Goal: Task Accomplishment & Management: Complete application form

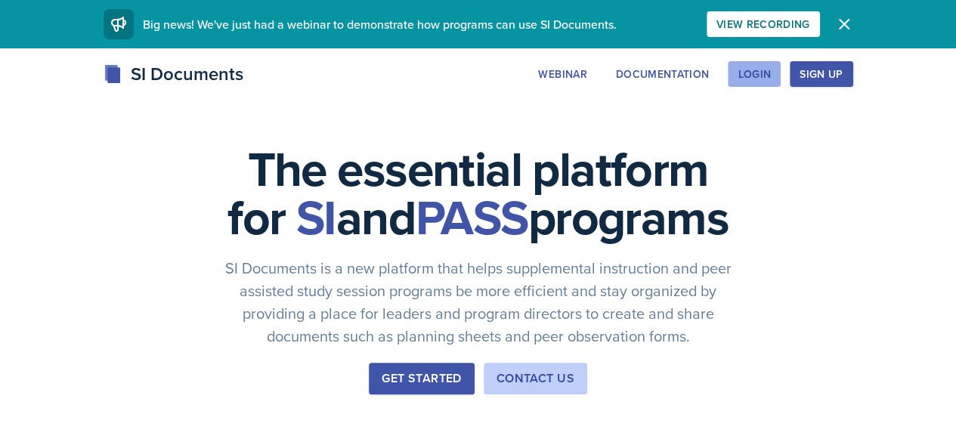
click at [771, 76] on div "Login" at bounding box center [754, 74] width 33 height 12
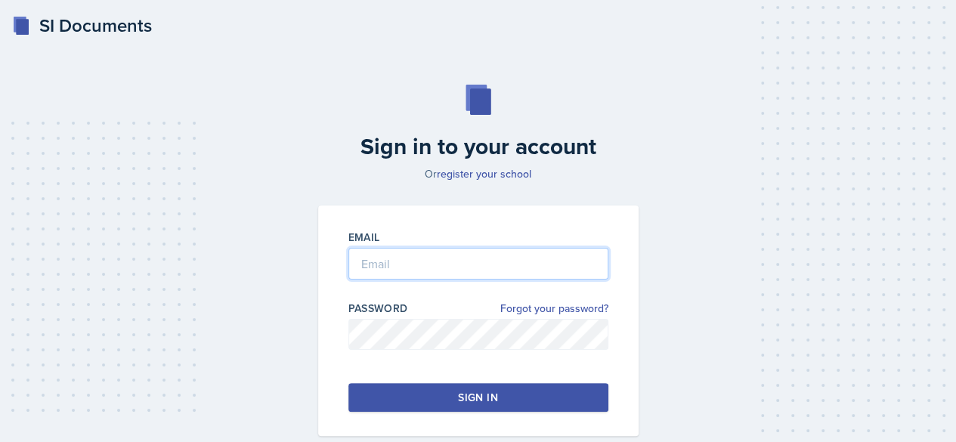
click at [417, 266] on input "email" at bounding box center [479, 264] width 260 height 32
click at [416, 264] on input "email" at bounding box center [479, 264] width 260 height 32
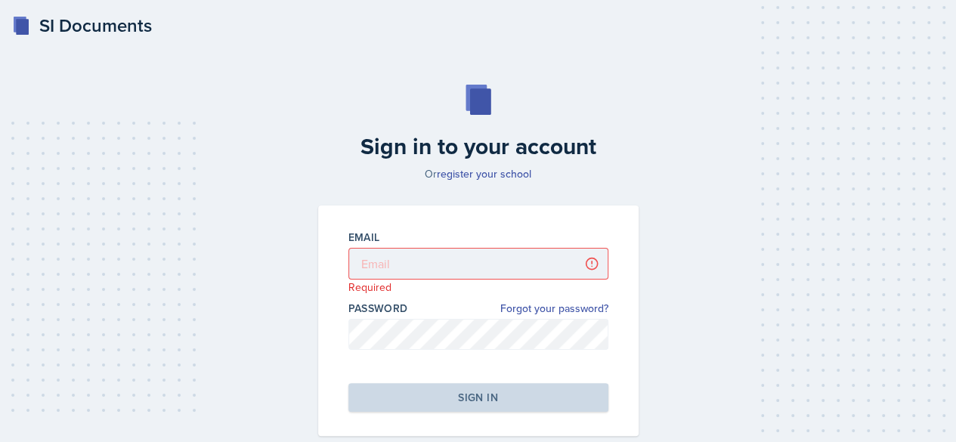
click at [425, 317] on div "Password Forgot your password?" at bounding box center [479, 333] width 260 height 64
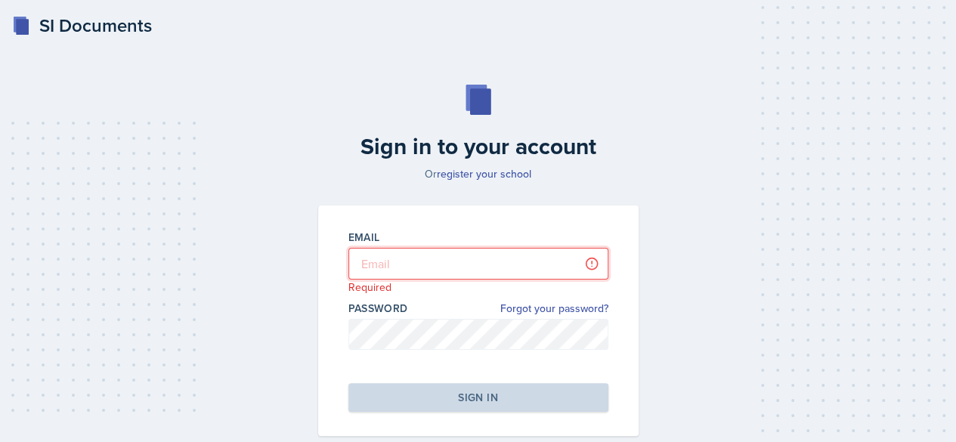
click at [414, 272] on input "email" at bounding box center [479, 264] width 260 height 32
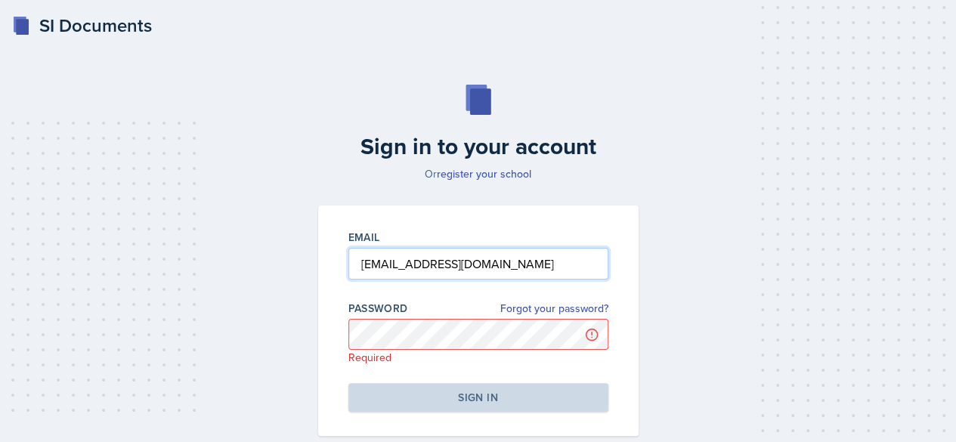
type input "[EMAIL_ADDRESS][DOMAIN_NAME]"
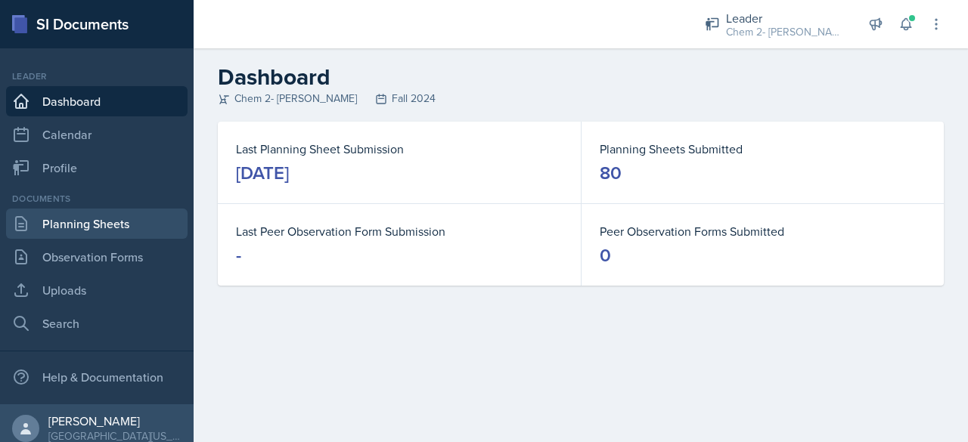
click at [134, 222] on link "Planning Sheets" at bounding box center [96, 224] width 181 height 30
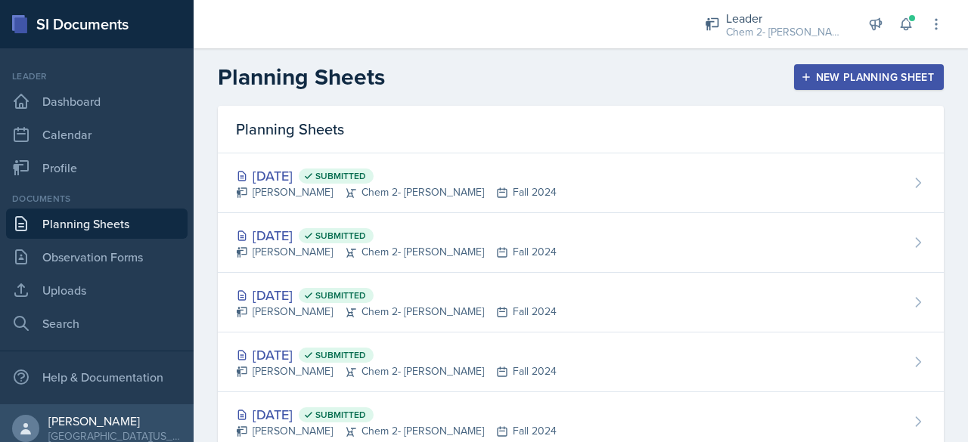
click at [854, 67] on button "New Planning Sheet" at bounding box center [869, 77] width 150 height 26
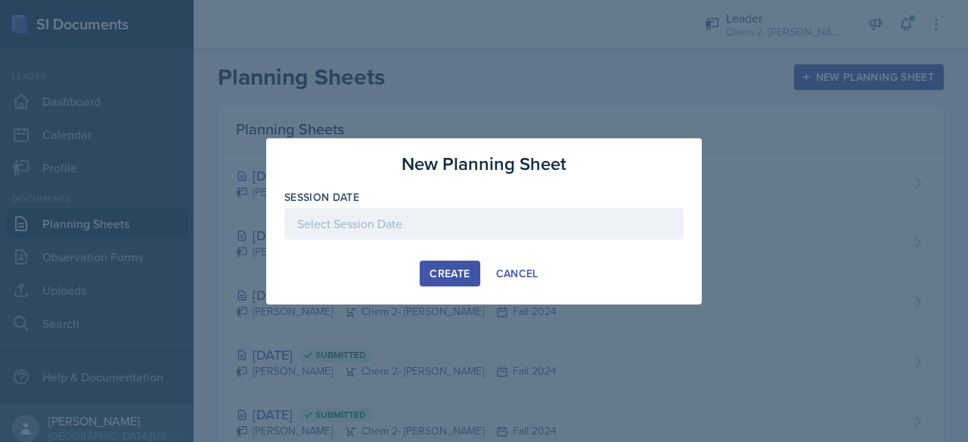
click at [519, 197] on div "Session Date" at bounding box center [483, 197] width 399 height 15
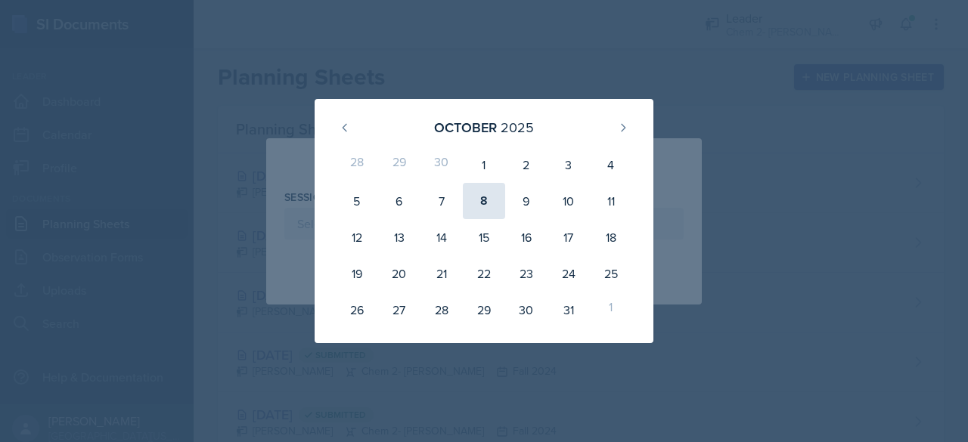
click at [484, 197] on div "8" at bounding box center [484, 201] width 42 height 36
type input "[DATE]"
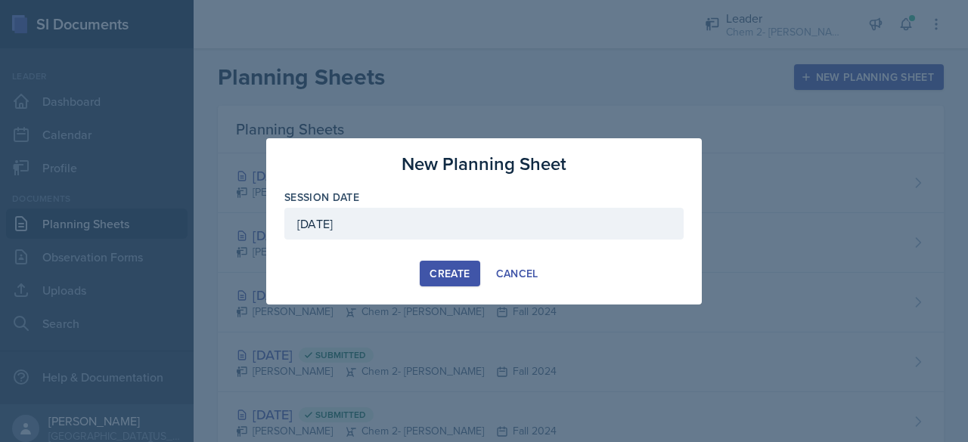
click at [460, 265] on button "Create" at bounding box center [450, 274] width 60 height 26
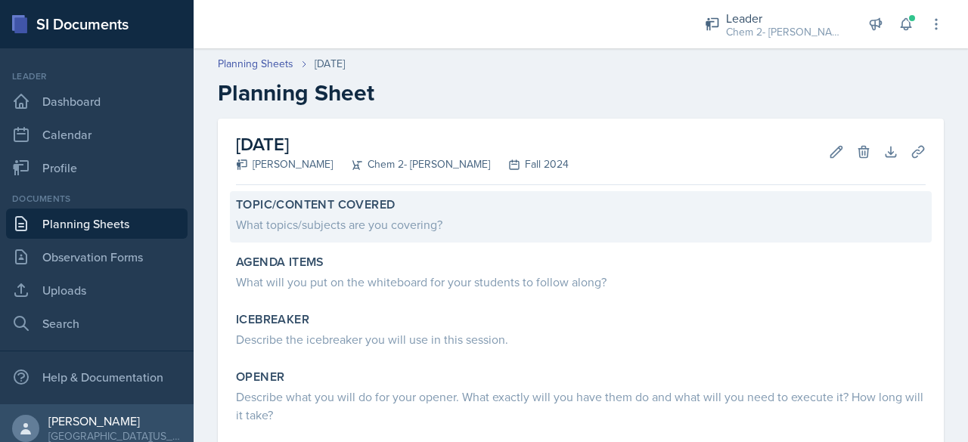
click at [442, 217] on div "What topics/subjects are you covering?" at bounding box center [581, 224] width 690 height 18
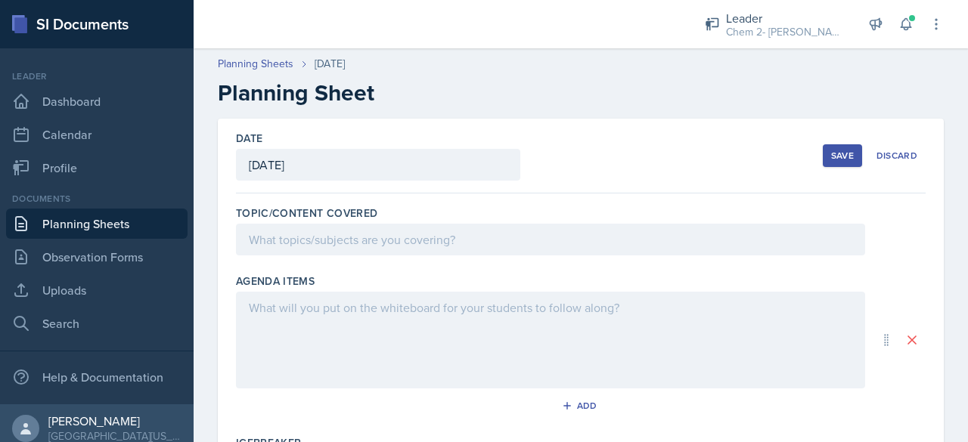
click at [393, 333] on div at bounding box center [550, 340] width 629 height 97
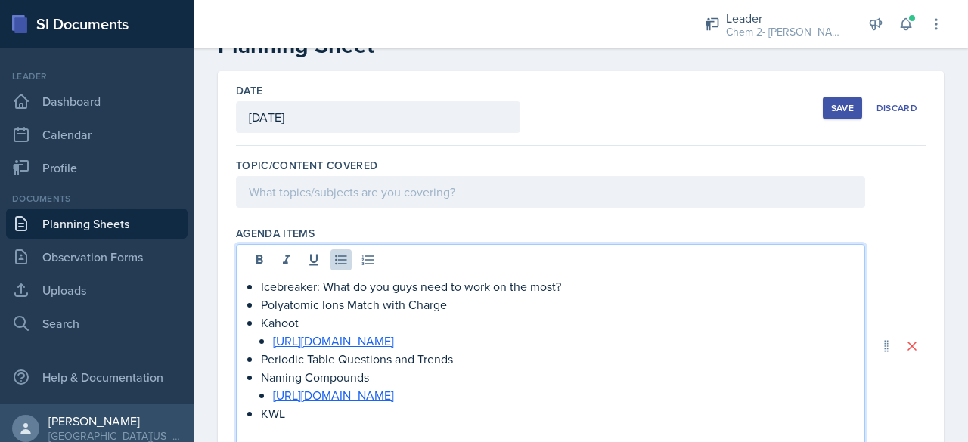
scroll to position [74, 0]
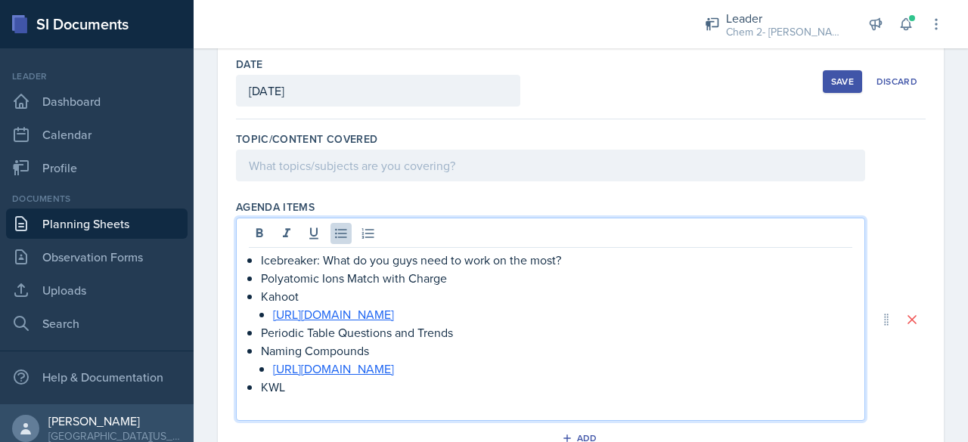
click at [411, 175] on p at bounding box center [550, 166] width 603 height 18
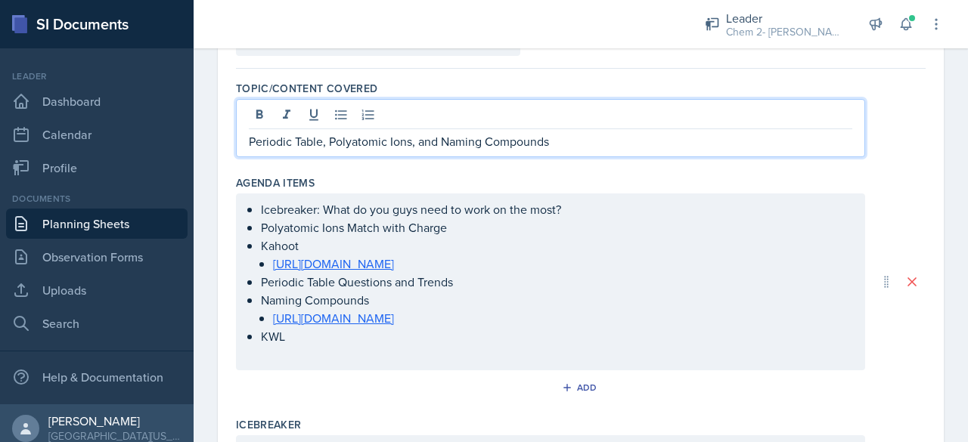
scroll to position [228, 0]
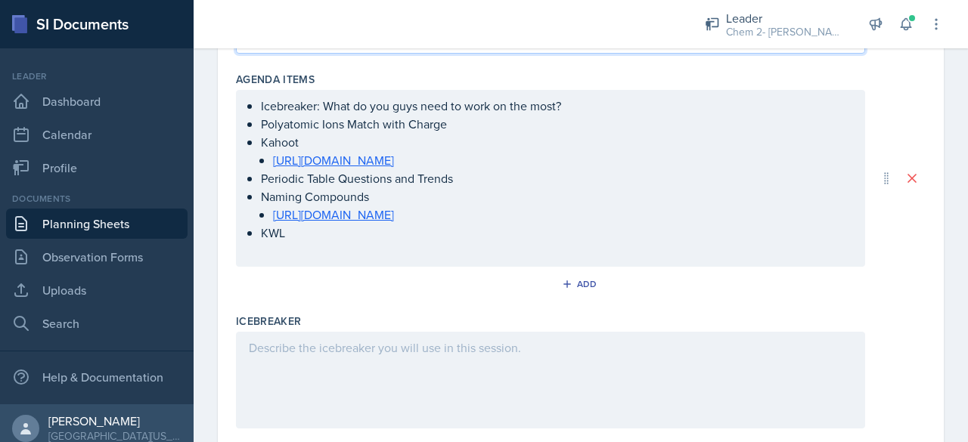
click at [398, 374] on div at bounding box center [550, 380] width 629 height 97
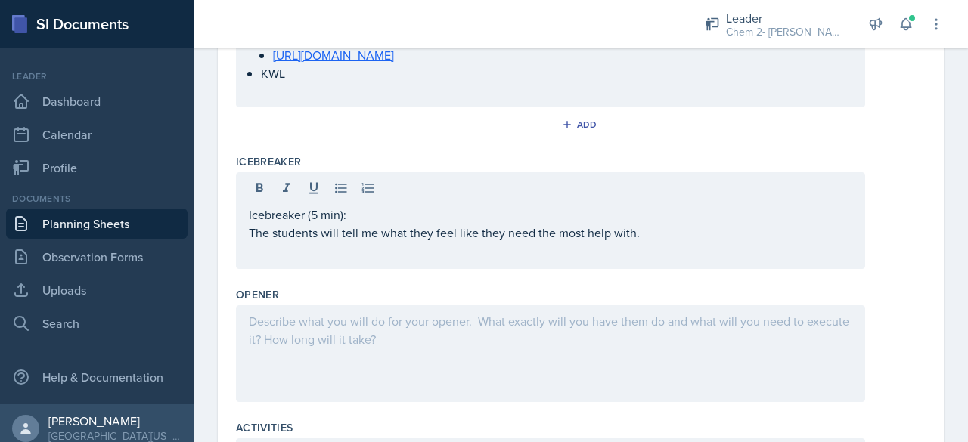
click at [371, 367] on div at bounding box center [550, 353] width 629 height 97
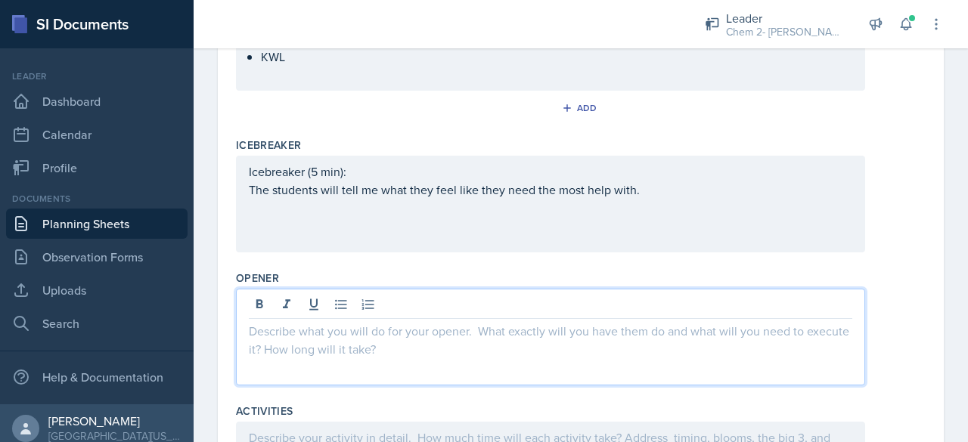
scroll to position [382, 0]
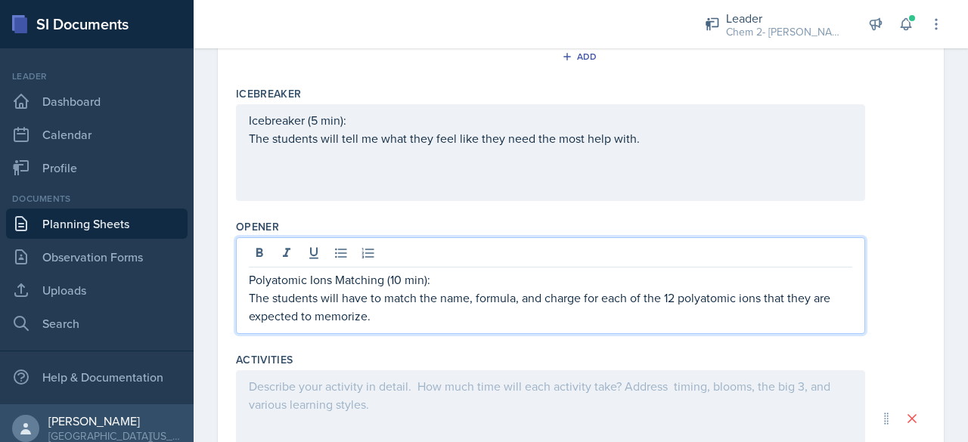
click at [361, 423] on div at bounding box center [550, 418] width 629 height 97
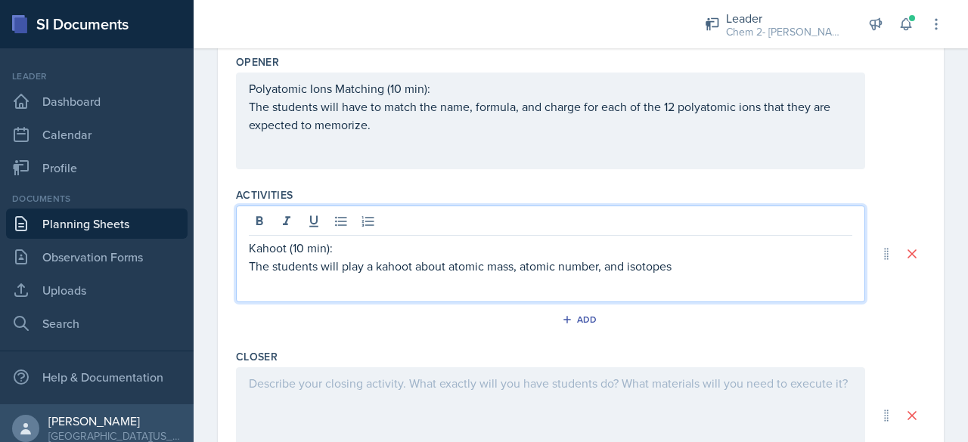
scroll to position [596, 0]
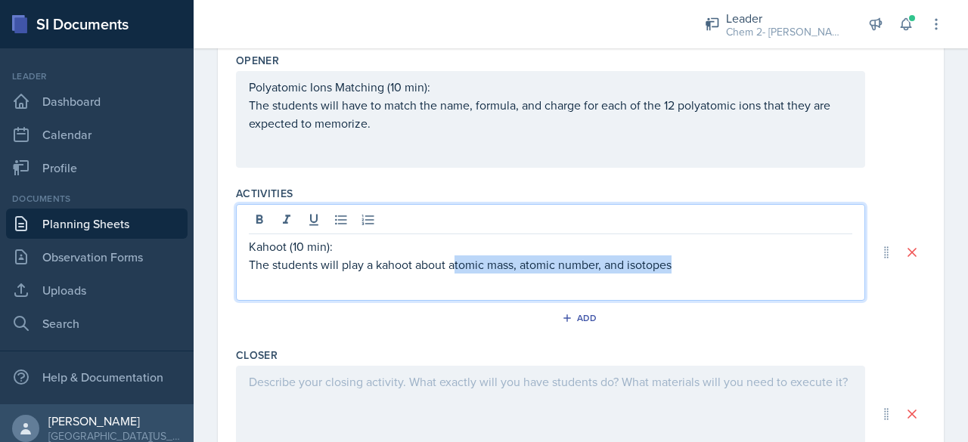
drag, startPoint x: 696, startPoint y: 279, endPoint x: 456, endPoint y: 283, distance: 239.7
click at [456, 274] on p "The students will play a kahoot about atomic mass, atomic number, and isotopes" at bounding box center [550, 265] width 603 height 18
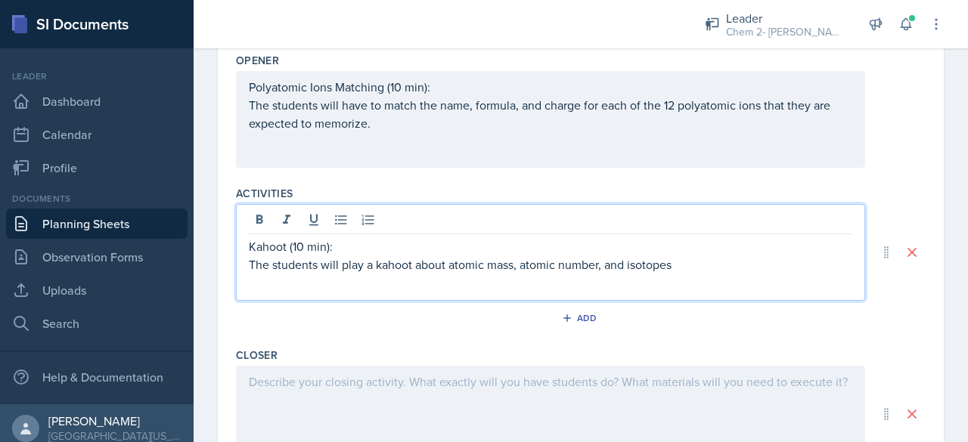
click at [456, 274] on p "The students will play a kahoot about atomic mass, atomic number, and isotopes" at bounding box center [550, 265] width 603 height 18
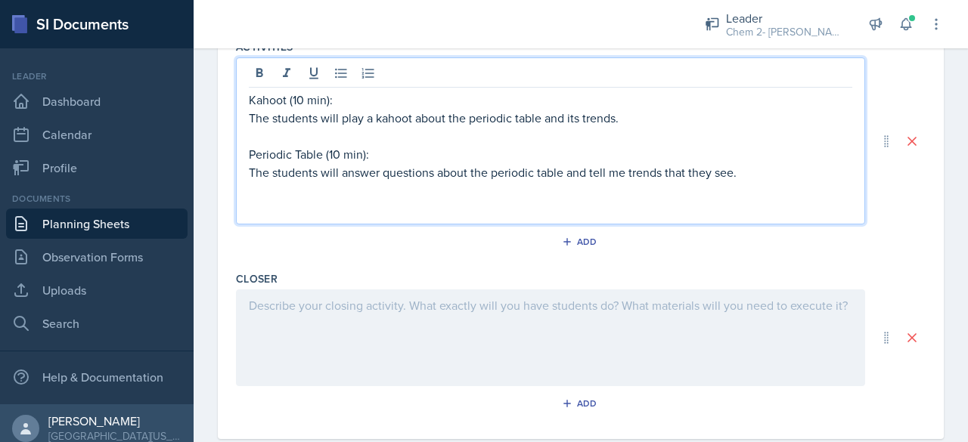
scroll to position [739, 0]
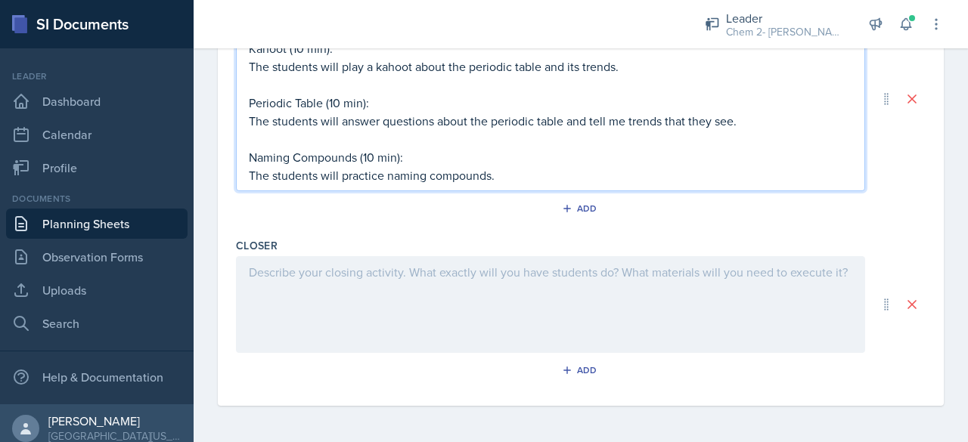
click at [444, 287] on div at bounding box center [550, 304] width 629 height 97
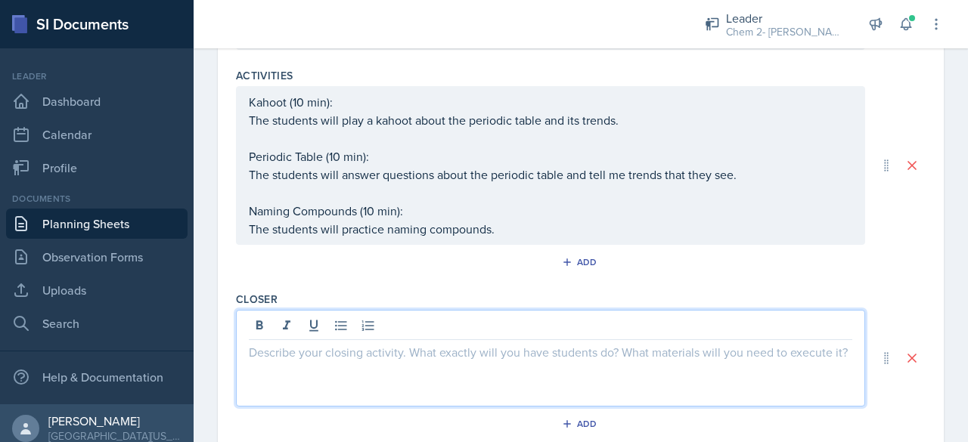
scroll to position [782, 0]
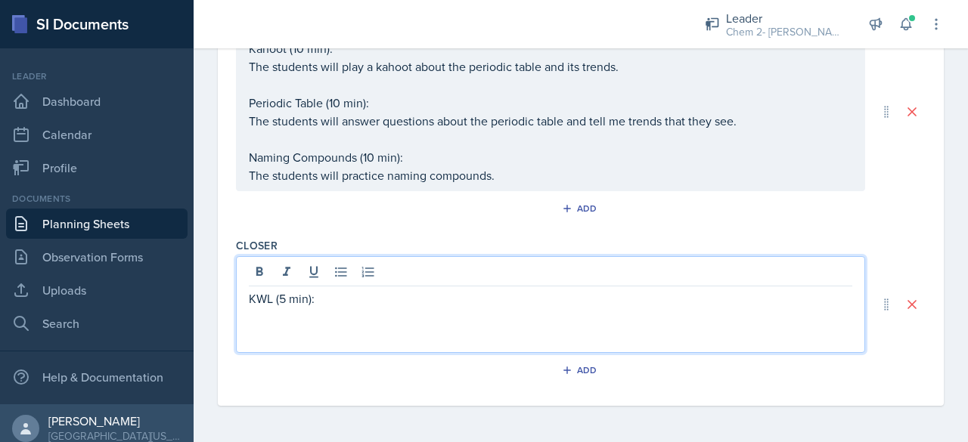
click at [110, 226] on link "Planning Sheets" at bounding box center [96, 224] width 181 height 30
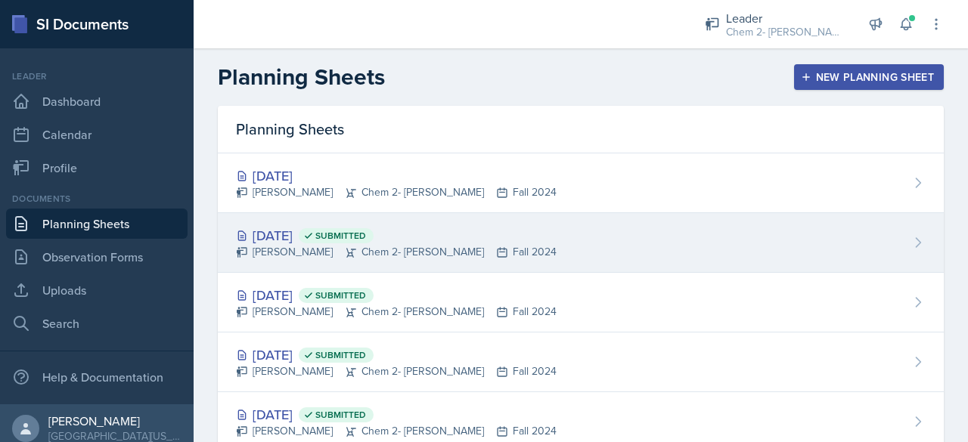
click at [287, 231] on div "[DATE] Submitted" at bounding box center [396, 235] width 321 height 20
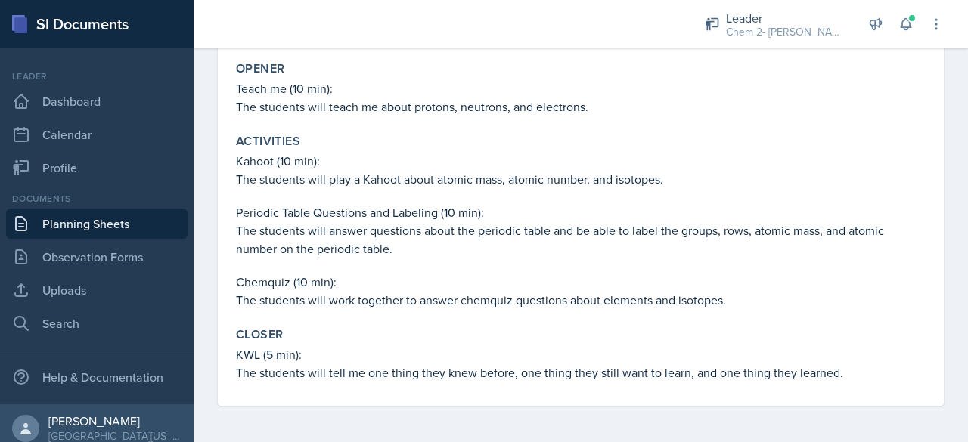
scroll to position [480, 0]
click at [411, 291] on p "Chemquiz (10 min):" at bounding box center [581, 282] width 690 height 18
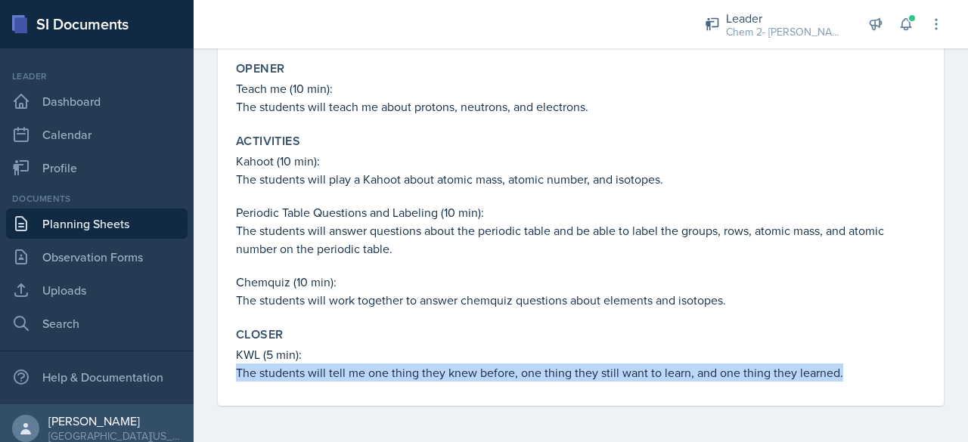
drag, startPoint x: 842, startPoint y: 391, endPoint x: 231, endPoint y: 462, distance: 615.0
click at [231, 442] on html "SI Documents Leader Dashboard Calendar Profile Documents Planning Sheets Observ…" at bounding box center [484, 221] width 968 height 442
copy p "The students will tell me one thing they knew before, one thing they still want…"
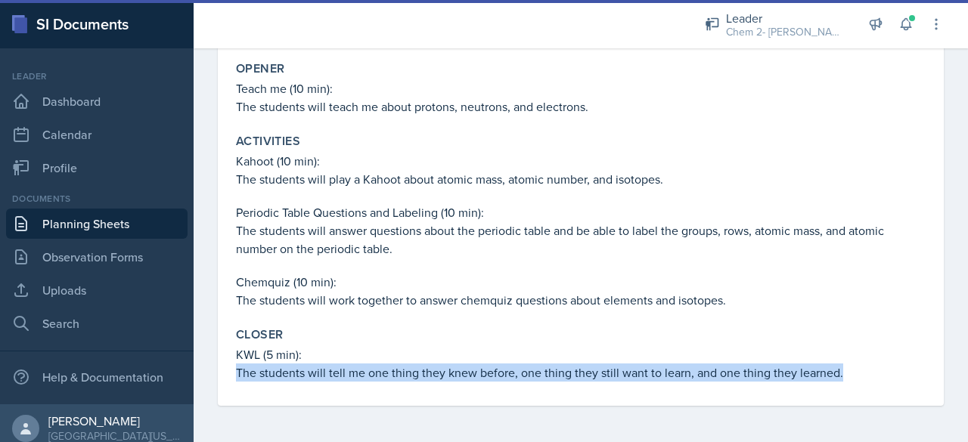
click at [86, 226] on link "Planning Sheets" at bounding box center [96, 224] width 181 height 30
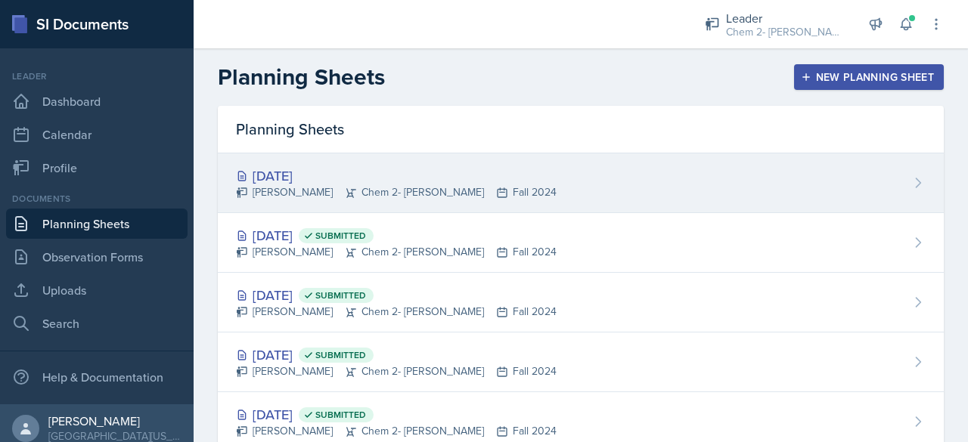
click at [316, 175] on div "[DATE]" at bounding box center [396, 176] width 321 height 20
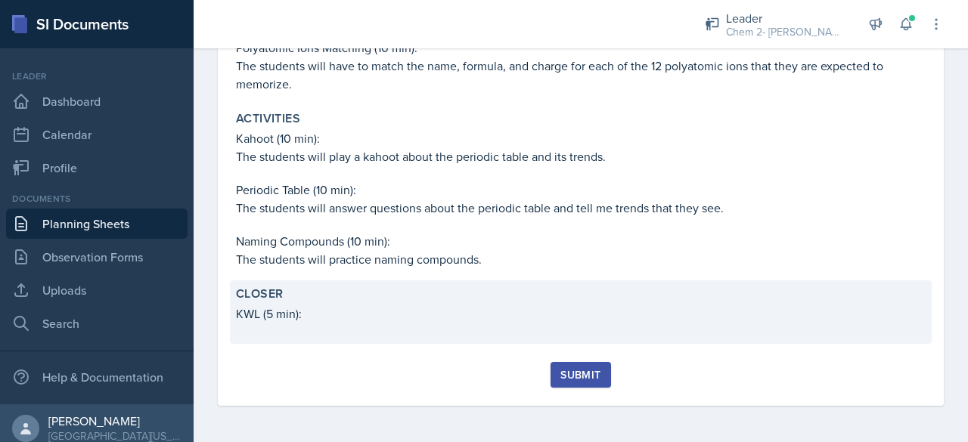
click at [336, 327] on p at bounding box center [581, 330] width 690 height 15
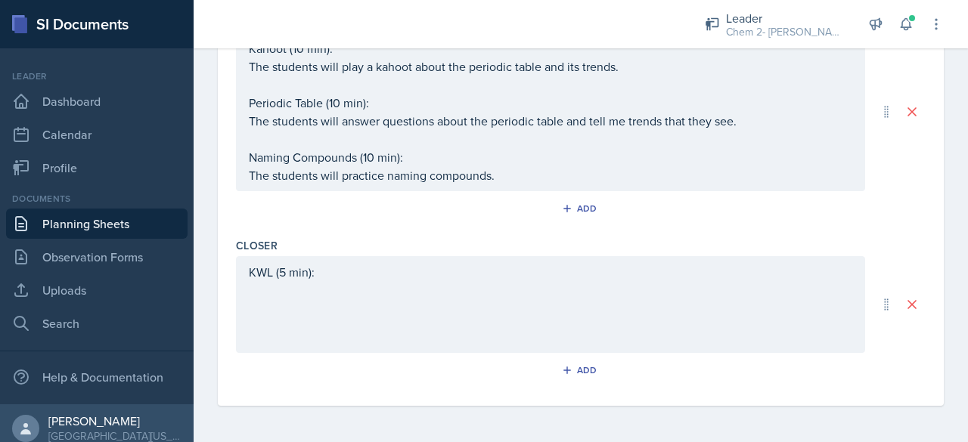
click at [292, 318] on div "KWL (5 min):" at bounding box center [550, 304] width 629 height 97
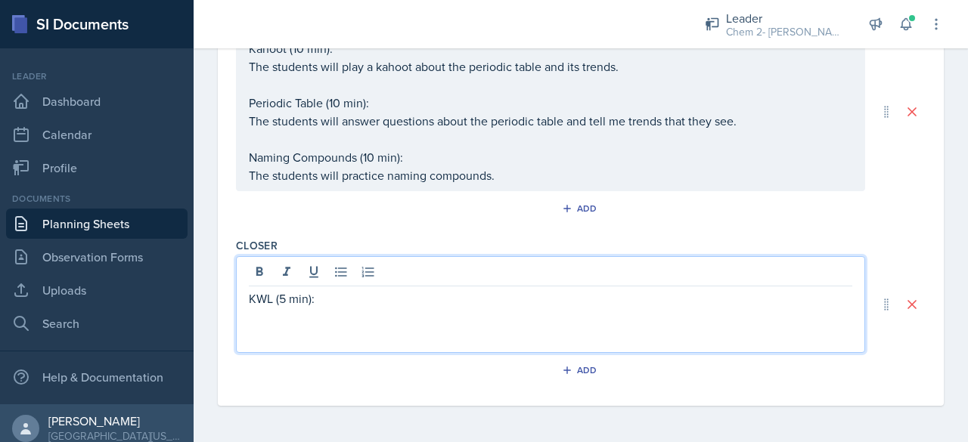
click at [346, 307] on p "KWL (5 min):" at bounding box center [550, 299] width 603 height 18
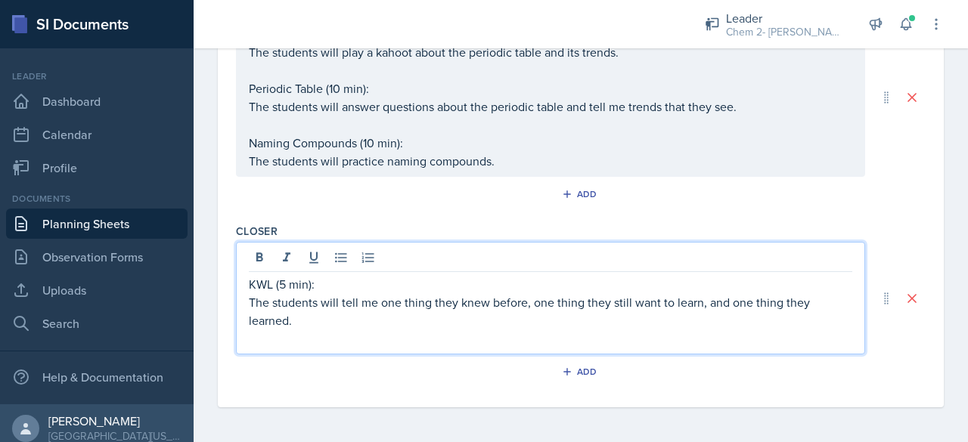
scroll to position [797, 0]
click at [106, 293] on link "Uploads" at bounding box center [96, 290] width 181 height 30
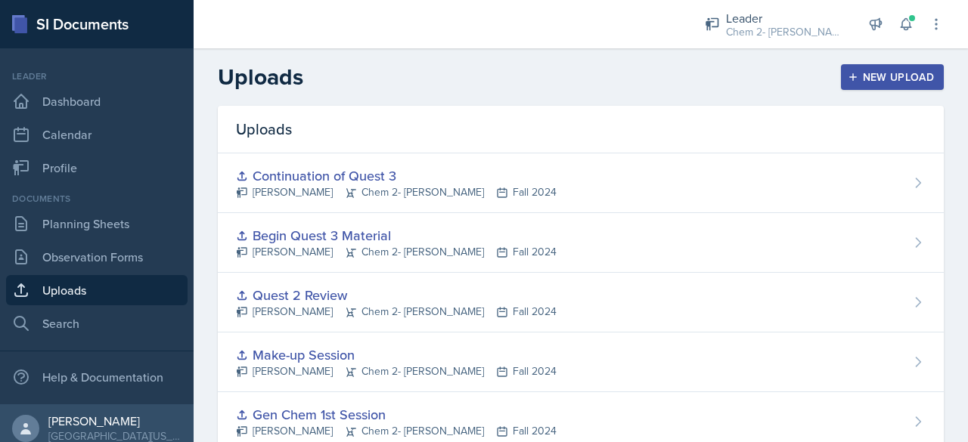
click at [887, 71] on div "New Upload" at bounding box center [893, 77] width 84 height 12
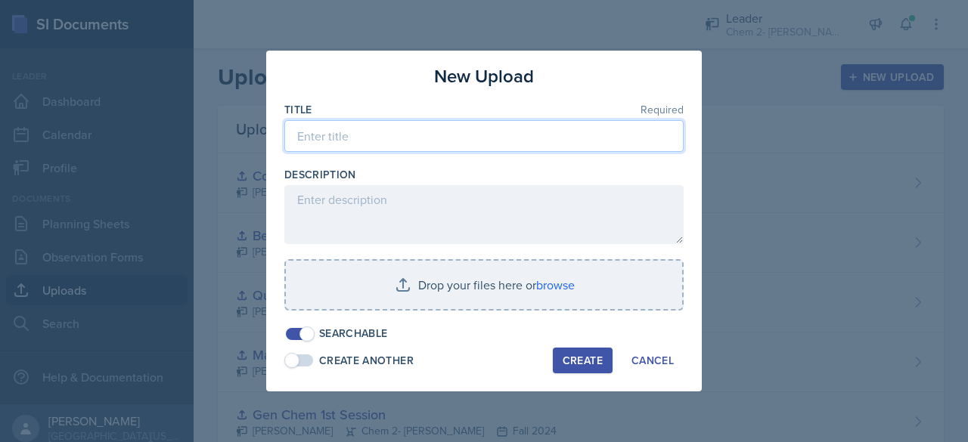
click at [516, 139] on input at bounding box center [483, 136] width 399 height 32
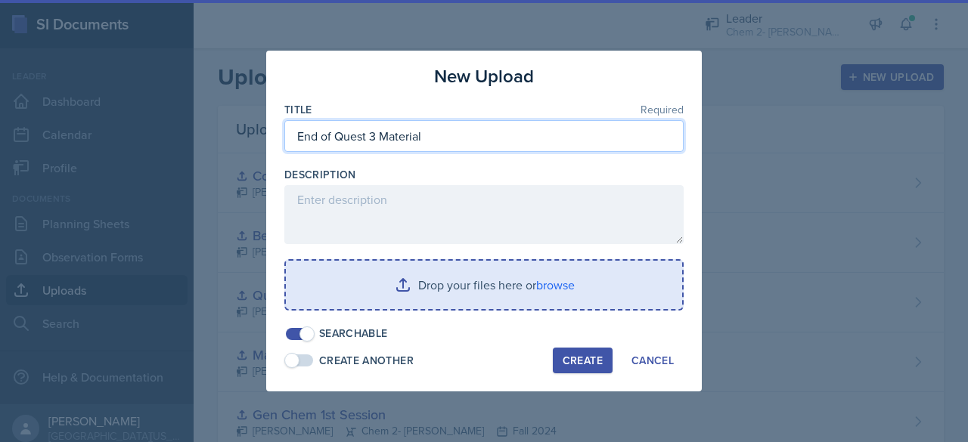
type input "End of Quest 3 Material"
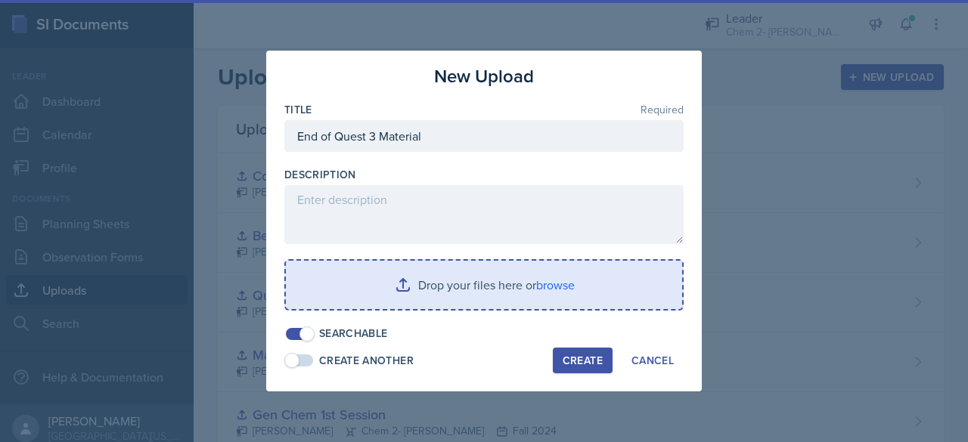
click at [448, 283] on input "file" at bounding box center [484, 285] width 396 height 48
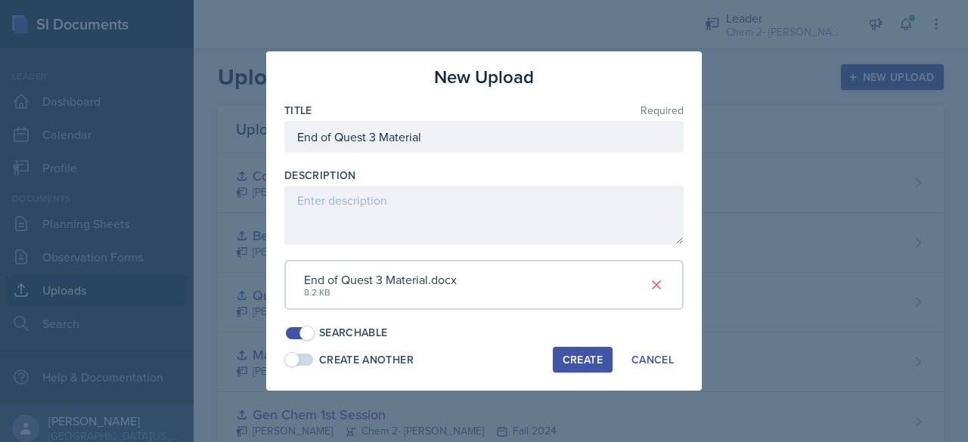
click at [573, 354] on div "Create" at bounding box center [583, 360] width 40 height 12
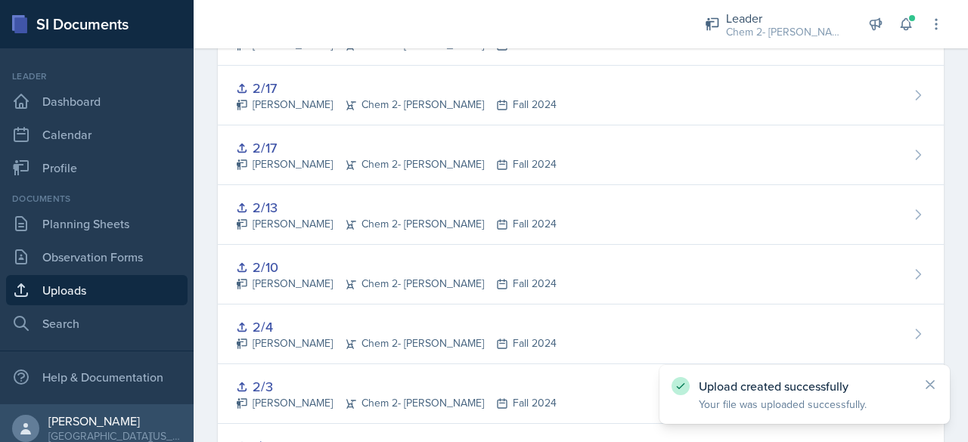
scroll to position [1471, 0]
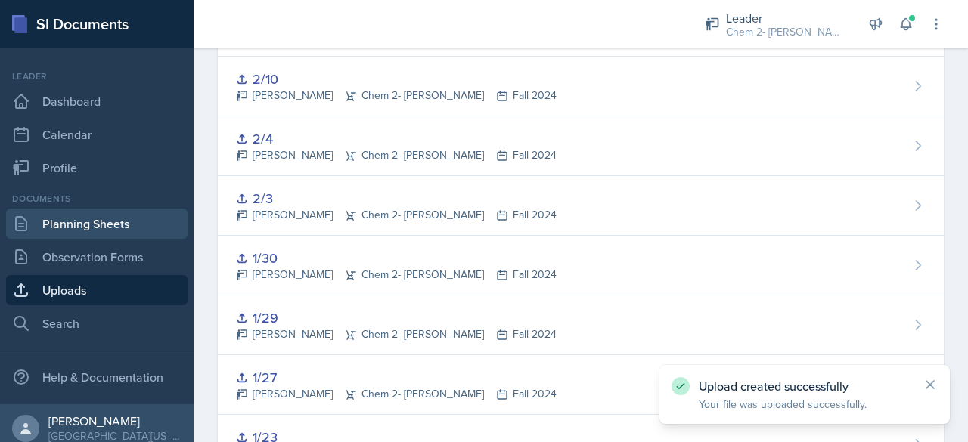
click at [64, 224] on link "Planning Sheets" at bounding box center [96, 224] width 181 height 30
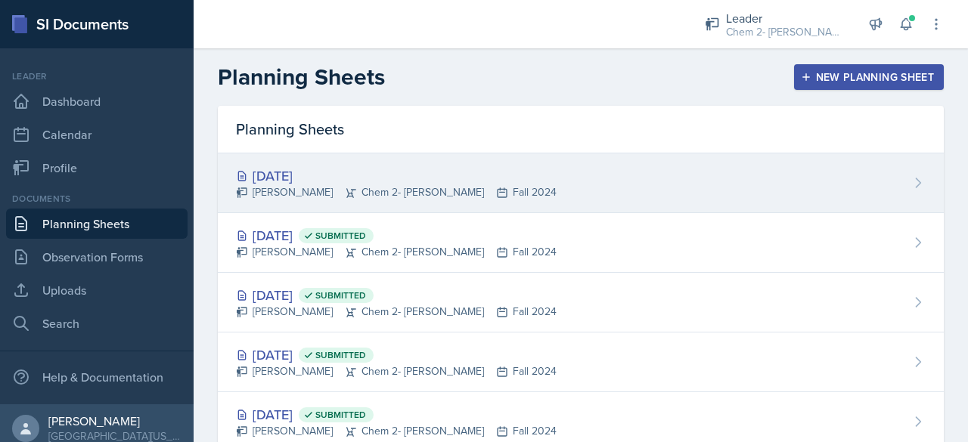
click at [311, 176] on div "[DATE]" at bounding box center [396, 176] width 321 height 20
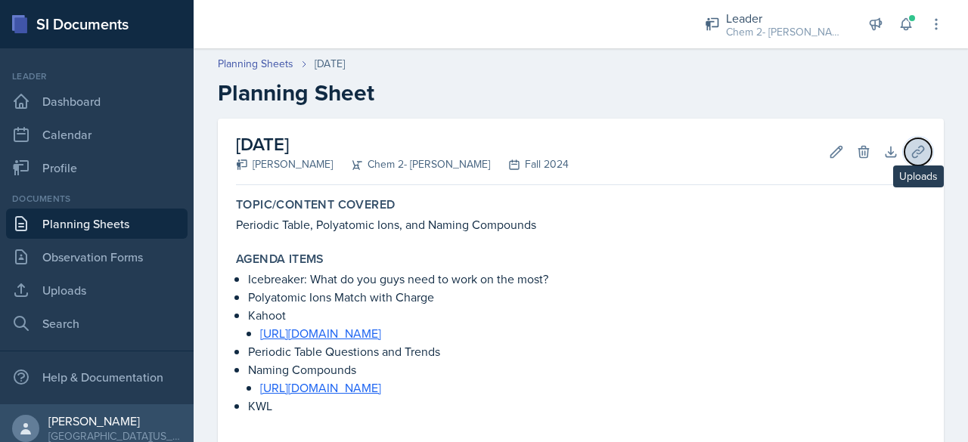
click at [904, 143] on button "Uploads" at bounding box center [917, 151] width 27 height 27
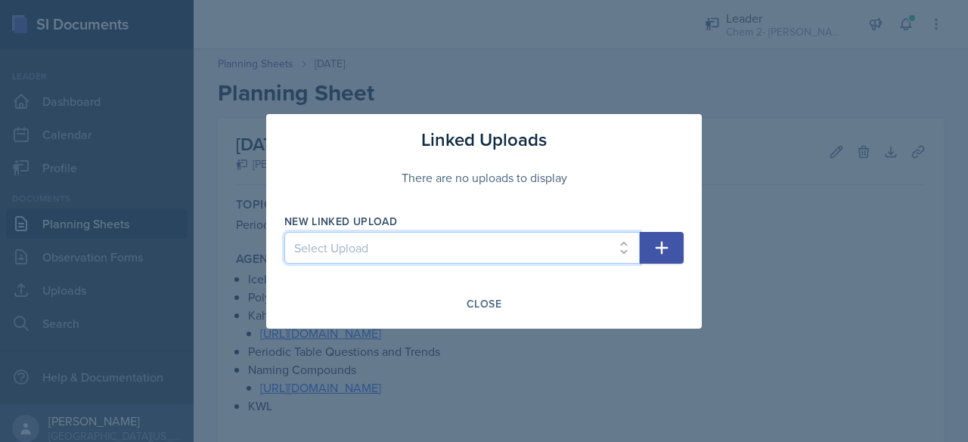
click at [594, 255] on select "Select Upload SI 9/11 SI 9/12 Exam 1 Jeopardy 9/18 9/19 9/23 9/25 9/26 9/30 10/…" at bounding box center [461, 248] width 355 height 32
select select "4f2c8221-d0cb-44fe-8975-e0c70c630b01"
click at [284, 232] on select "Select Upload SI 9/11 SI 9/12 Exam 1 Jeopardy 9/18 9/19 9/23 9/25 9/26 9/30 10/…" at bounding box center [461, 248] width 355 height 32
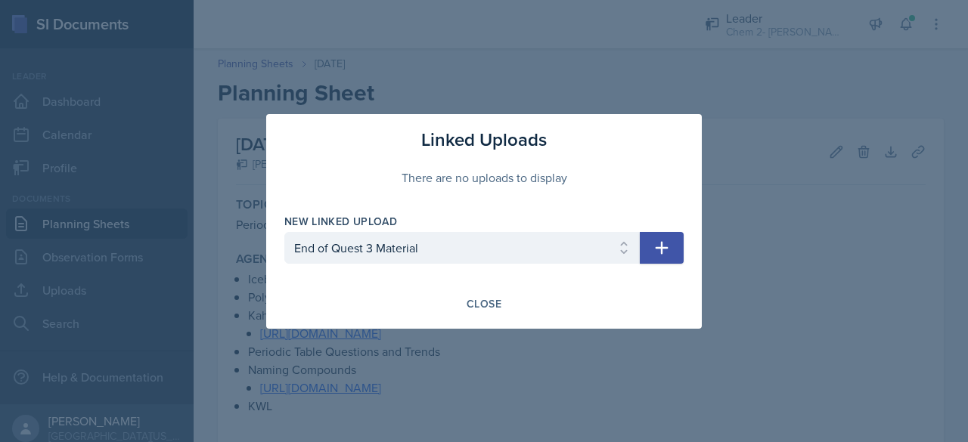
click at [659, 245] on icon "button" at bounding box center [661, 248] width 18 height 18
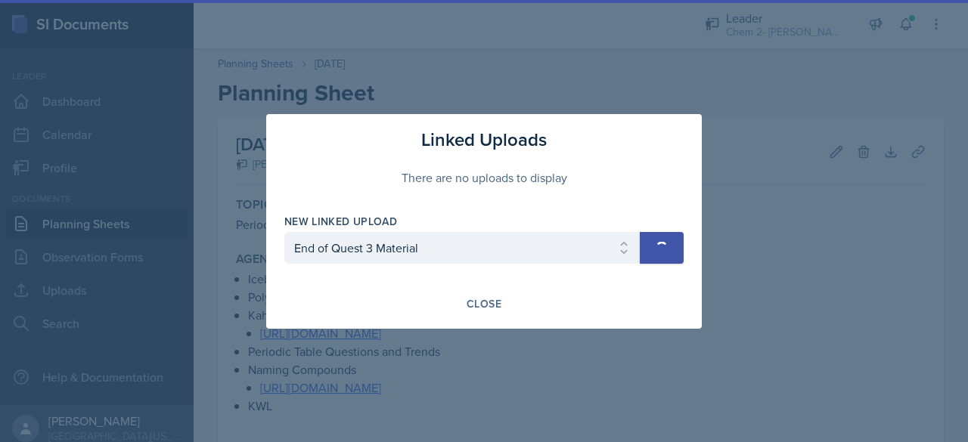
select select
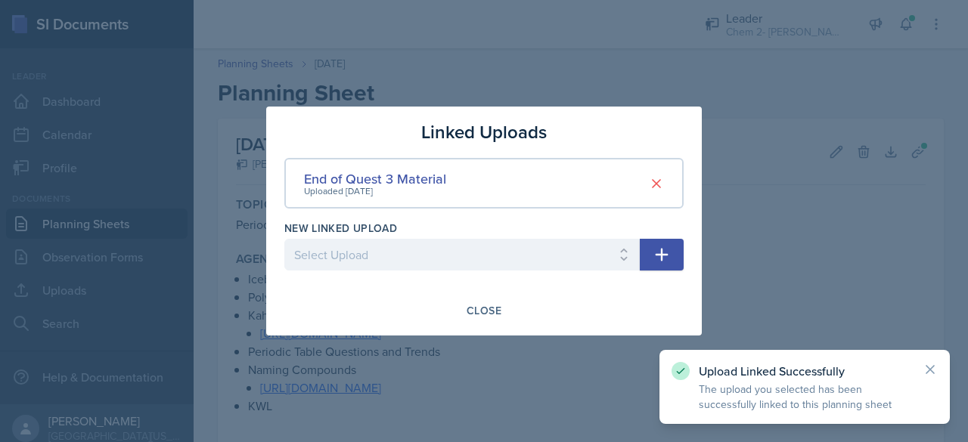
click at [777, 235] on div at bounding box center [484, 221] width 968 height 442
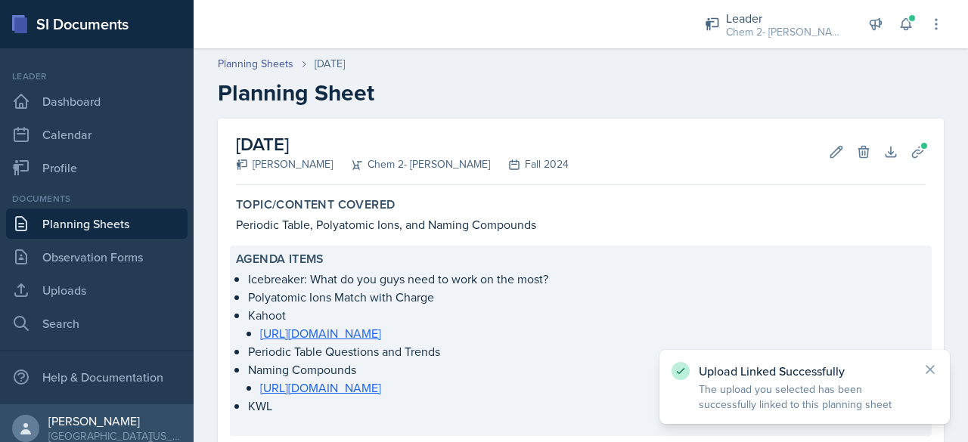
scroll to position [535, 0]
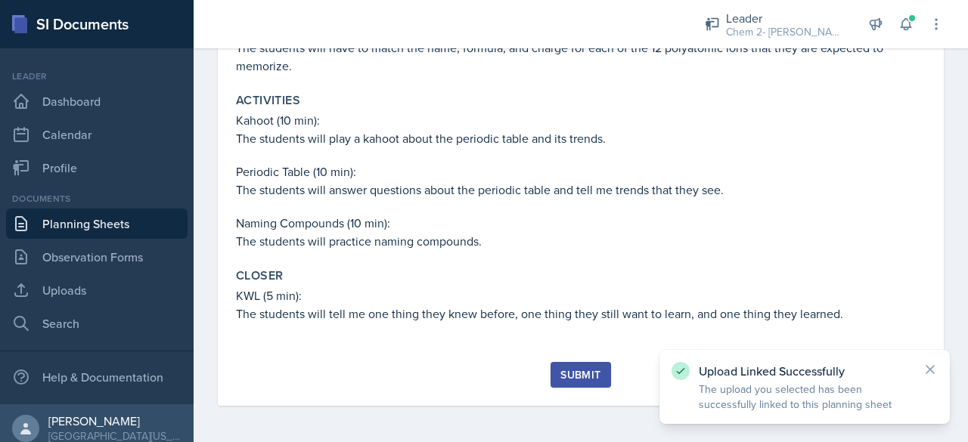
click at [553, 361] on div "Topic/Content Covered Periodic Table, Polyatomic Ions, and Naming Compounds Age…" at bounding box center [581, 18] width 690 height 690
click at [563, 373] on div "Submit" at bounding box center [580, 375] width 40 height 12
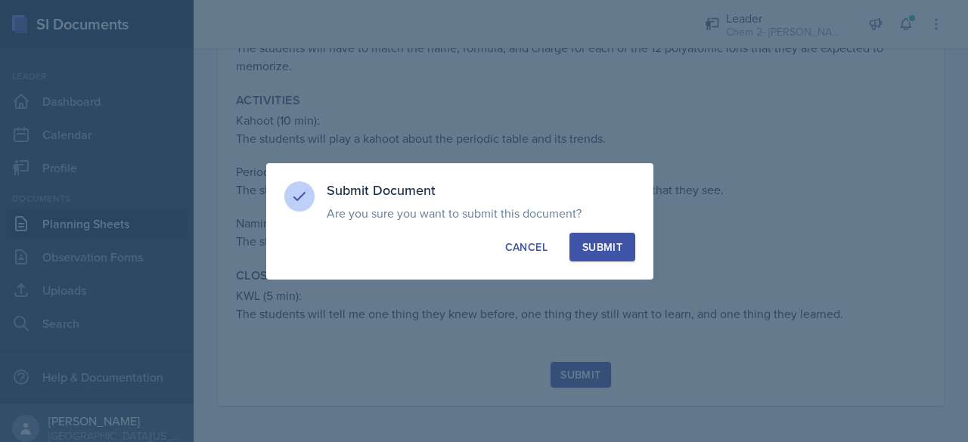
click at [600, 249] on div "Submit" at bounding box center [602, 247] width 40 height 15
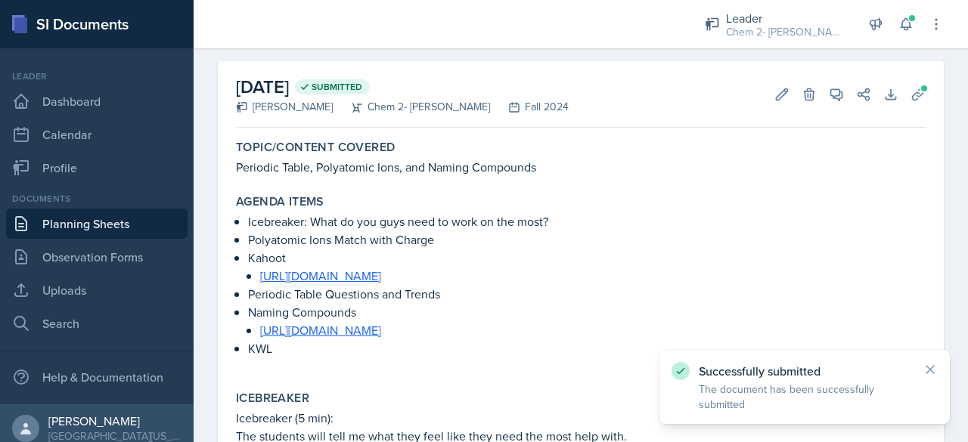
scroll to position [0, 0]
